Goal: Navigation & Orientation: Find specific page/section

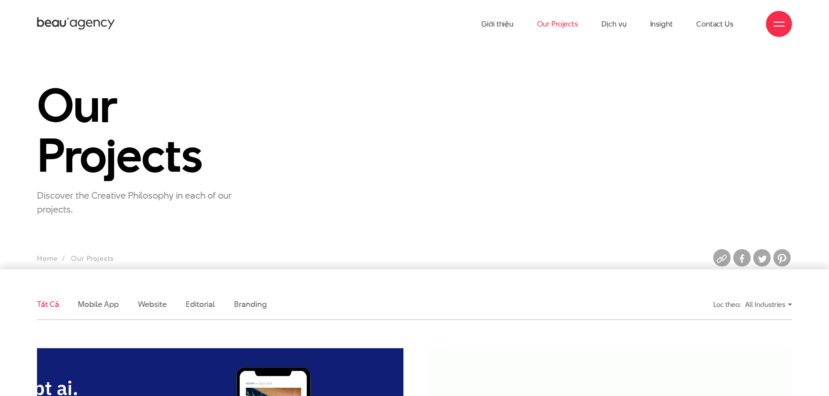
click at [561, 28] on link "Our Projects" at bounding box center [557, 24] width 41 height 48
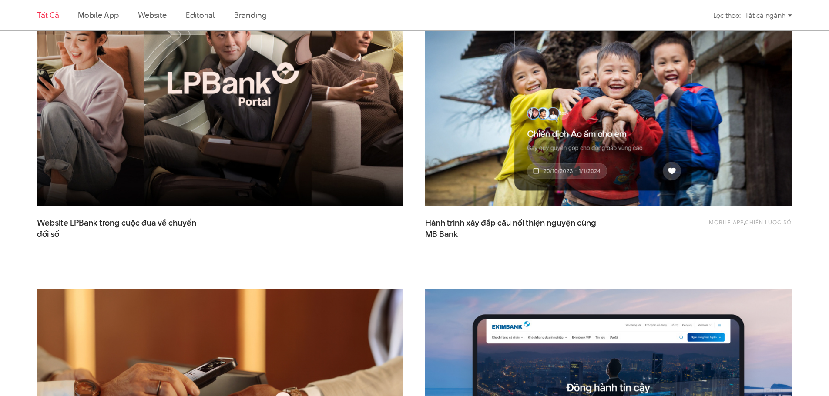
scroll to position [392, 0]
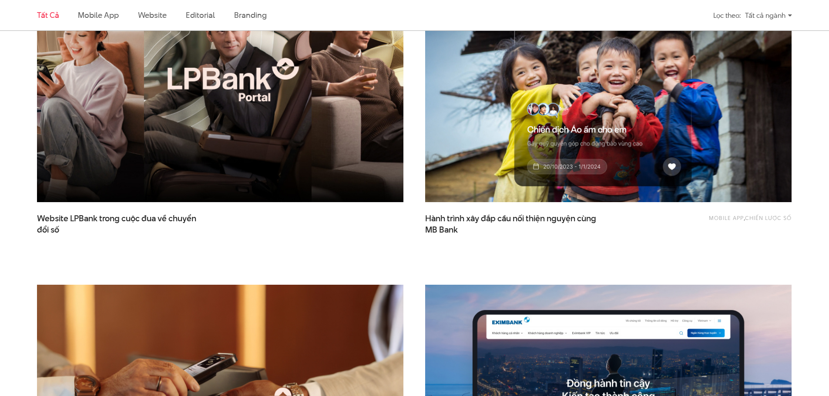
click at [198, 152] on img at bounding box center [220, 80] width 403 height 270
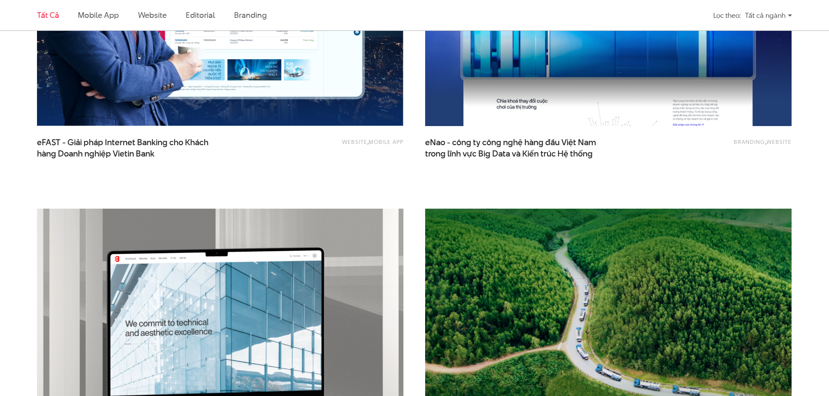
scroll to position [1567, 0]
